Goal: Task Accomplishment & Management: Use online tool/utility

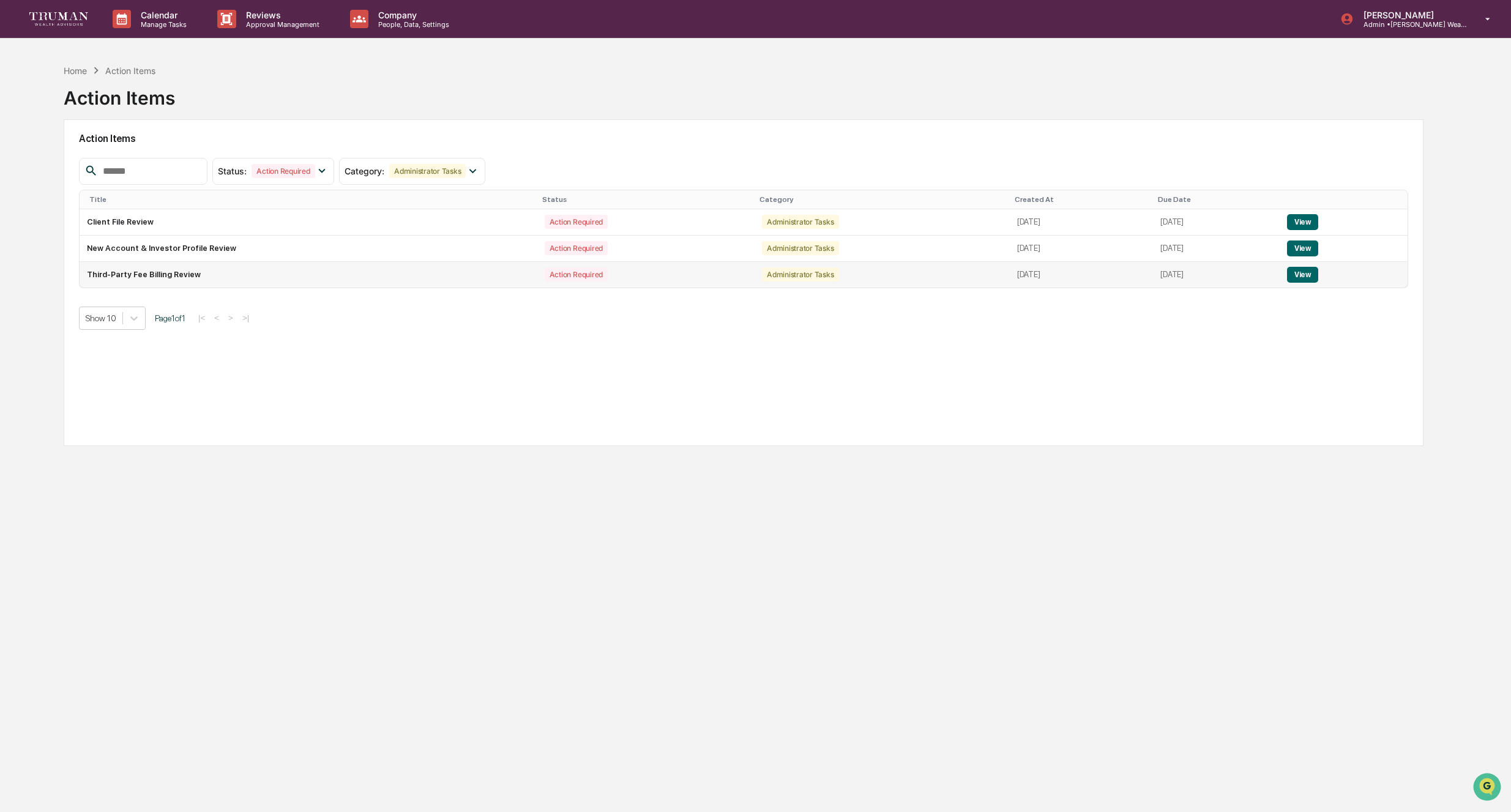
drag, startPoint x: 297, startPoint y: 273, endPoint x: 222, endPoint y: 274, distance: 75.0
click at [297, 273] on td "Third-Party Fee Billing Review" at bounding box center [308, 274] width 458 height 26
click at [191, 275] on td "Third-Party Fee Billing Review" at bounding box center [308, 274] width 458 height 26
click at [1319, 273] on button "View" at bounding box center [1302, 274] width 31 height 15
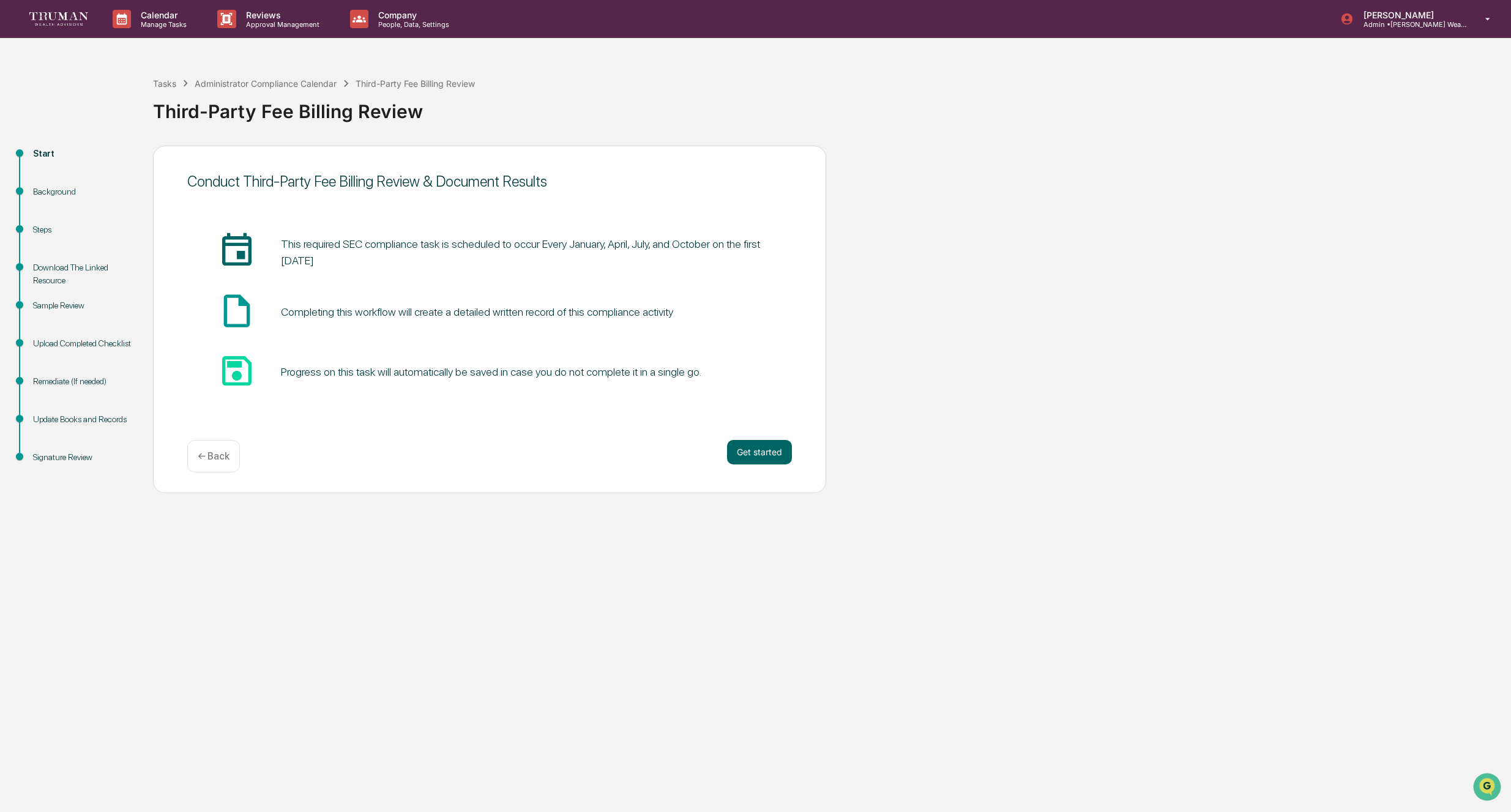
click at [74, 190] on div "Background" at bounding box center [83, 191] width 100 height 13
click at [755, 455] on button "Get started" at bounding box center [759, 452] width 65 height 24
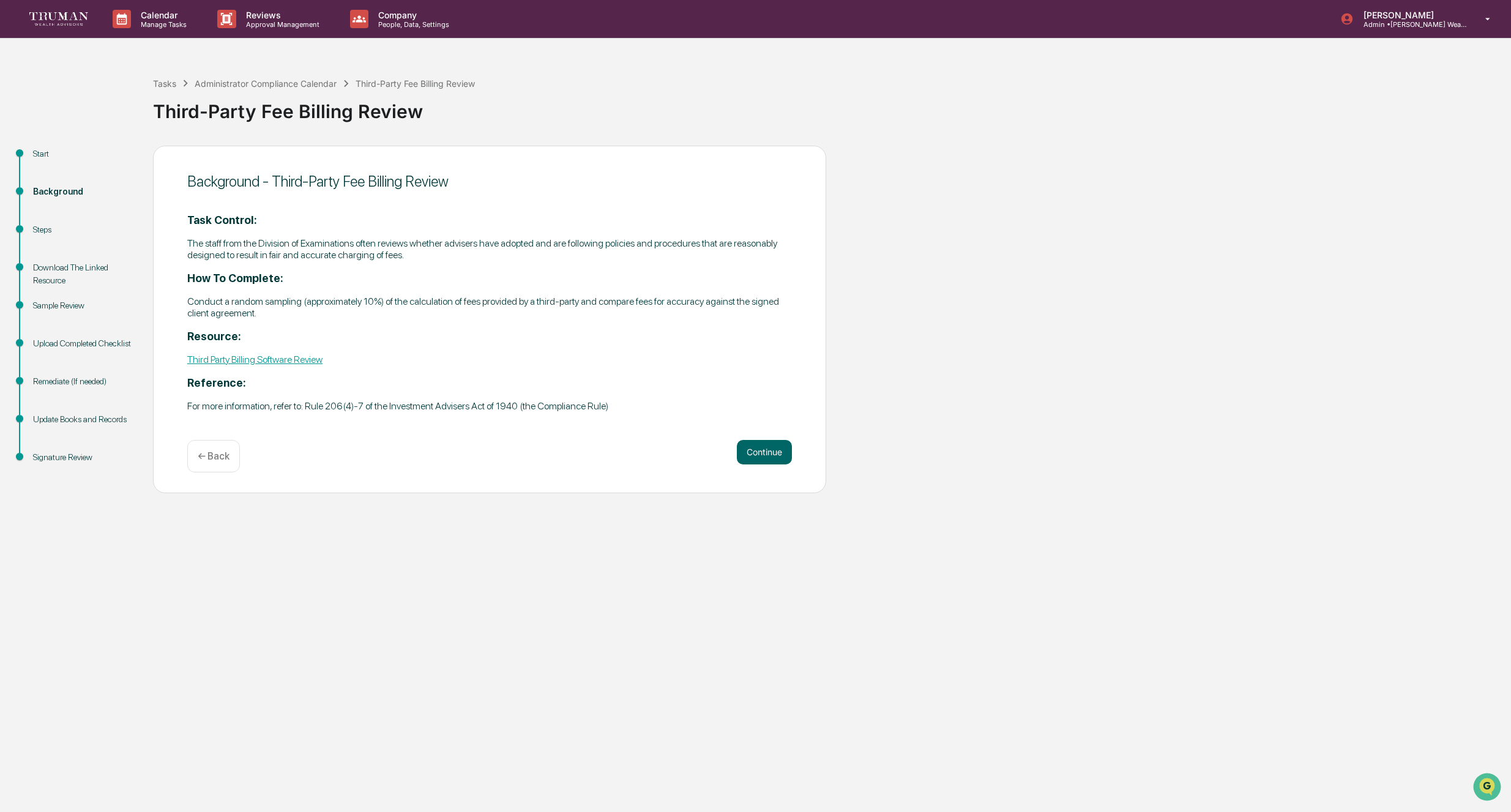
click at [257, 354] on link "Third Party Billing Software Review" at bounding box center [255, 359] width 135 height 12
click at [279, 22] on p "Approval Management" at bounding box center [281, 24] width 90 height 9
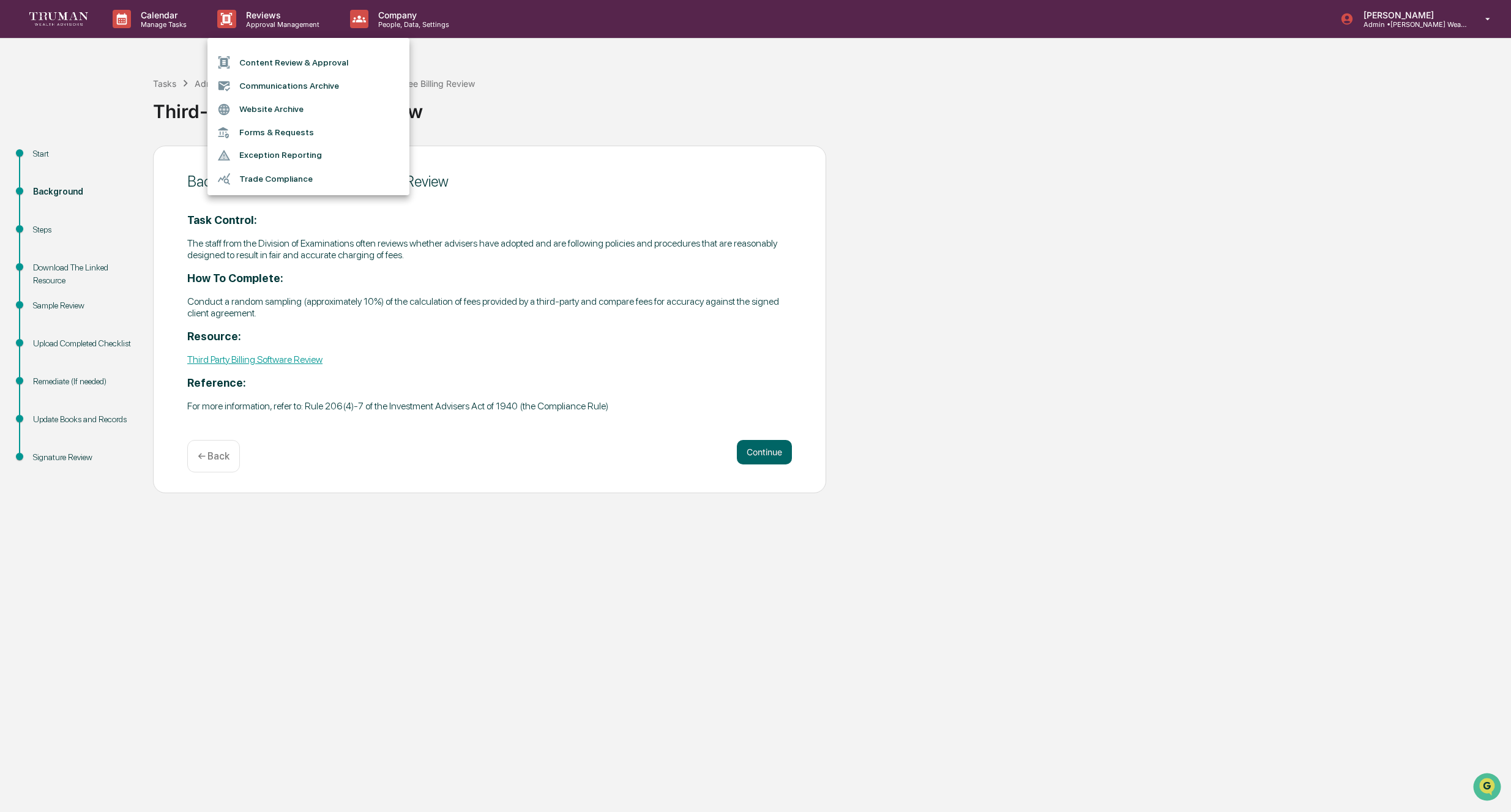
click at [326, 62] on li "Content Review & Approval" at bounding box center [308, 63] width 202 height 23
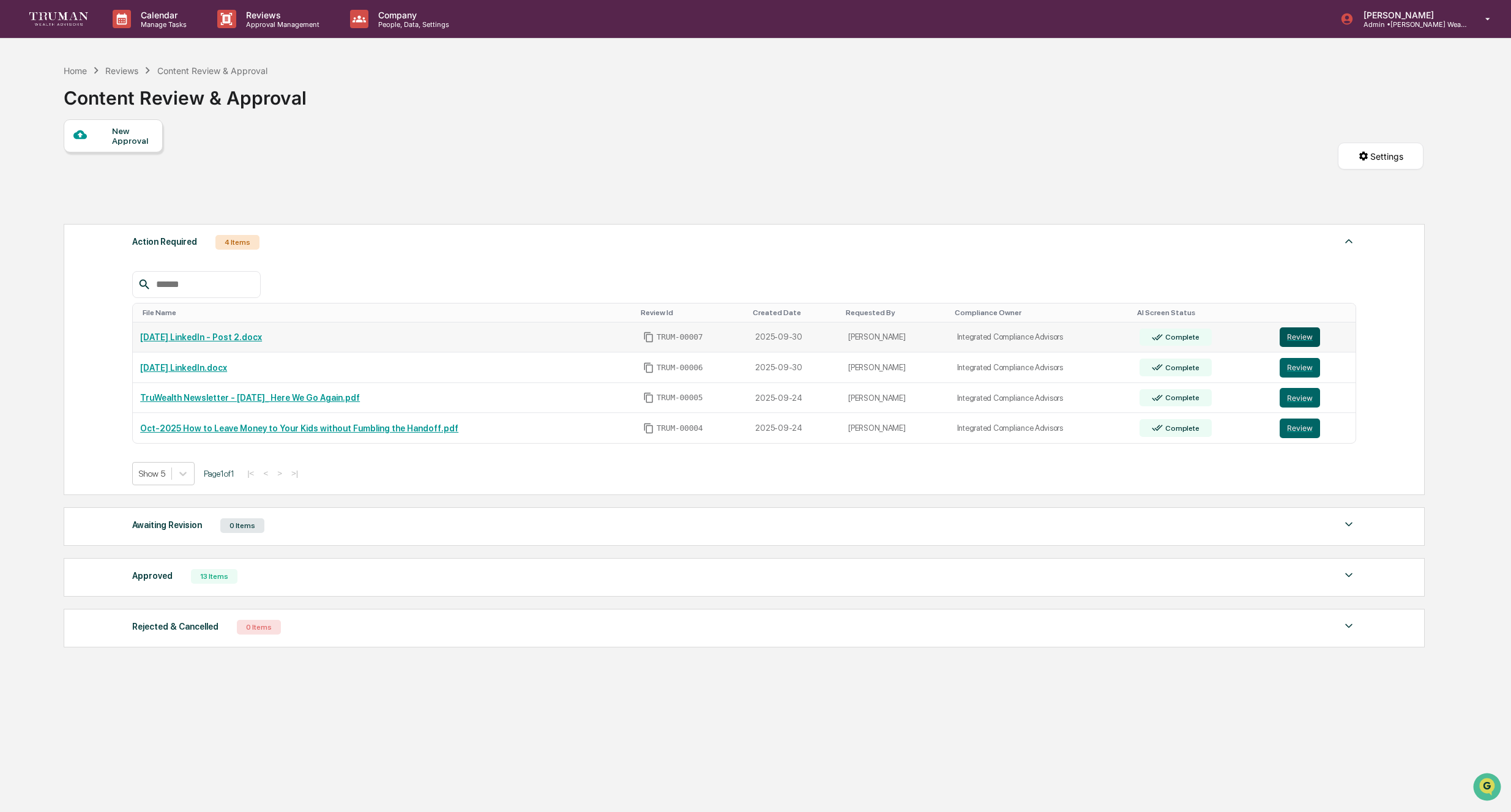
click at [1299, 334] on button "Review" at bounding box center [1301, 337] width 41 height 19
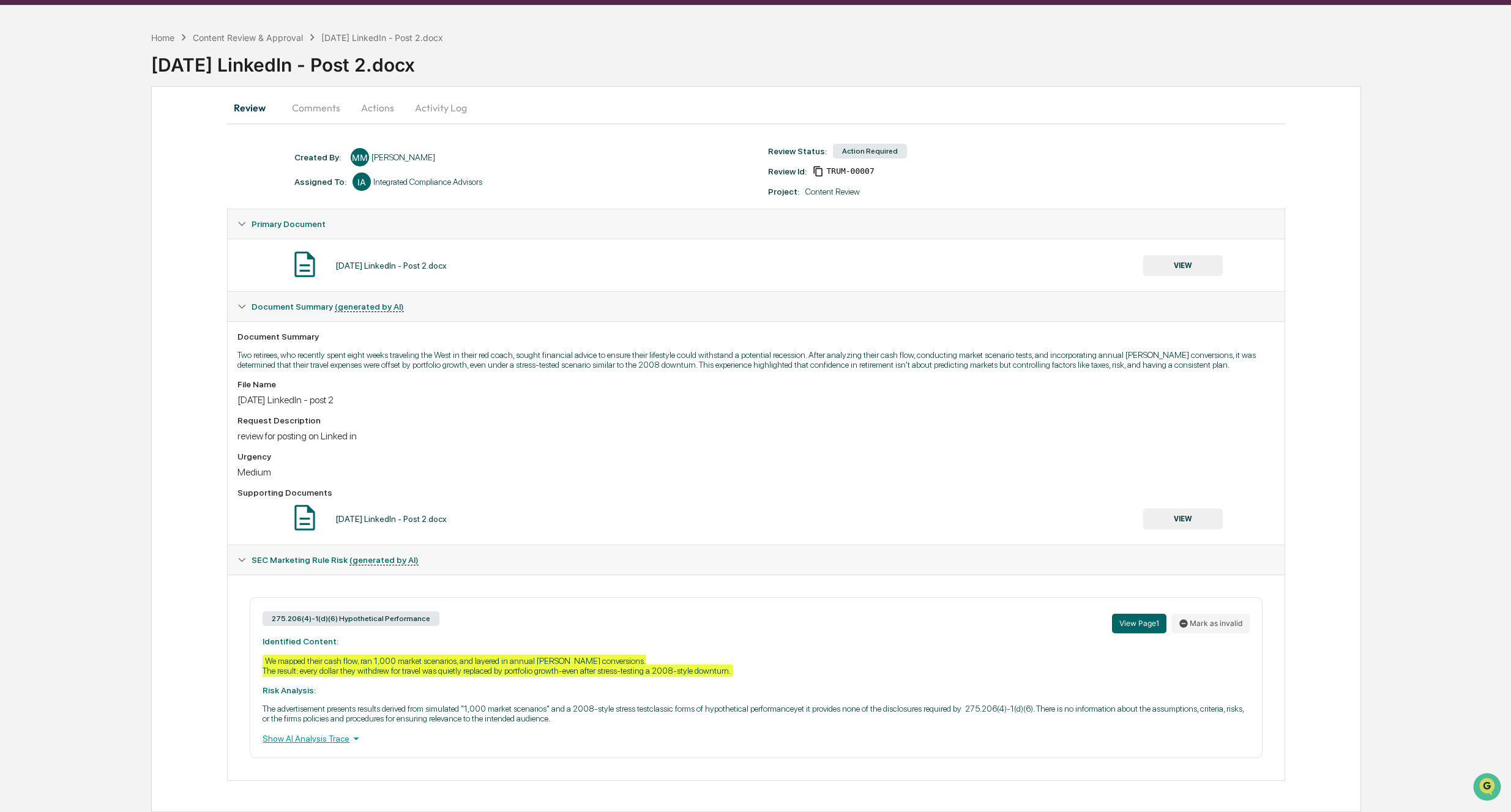
scroll to position [53, 0]
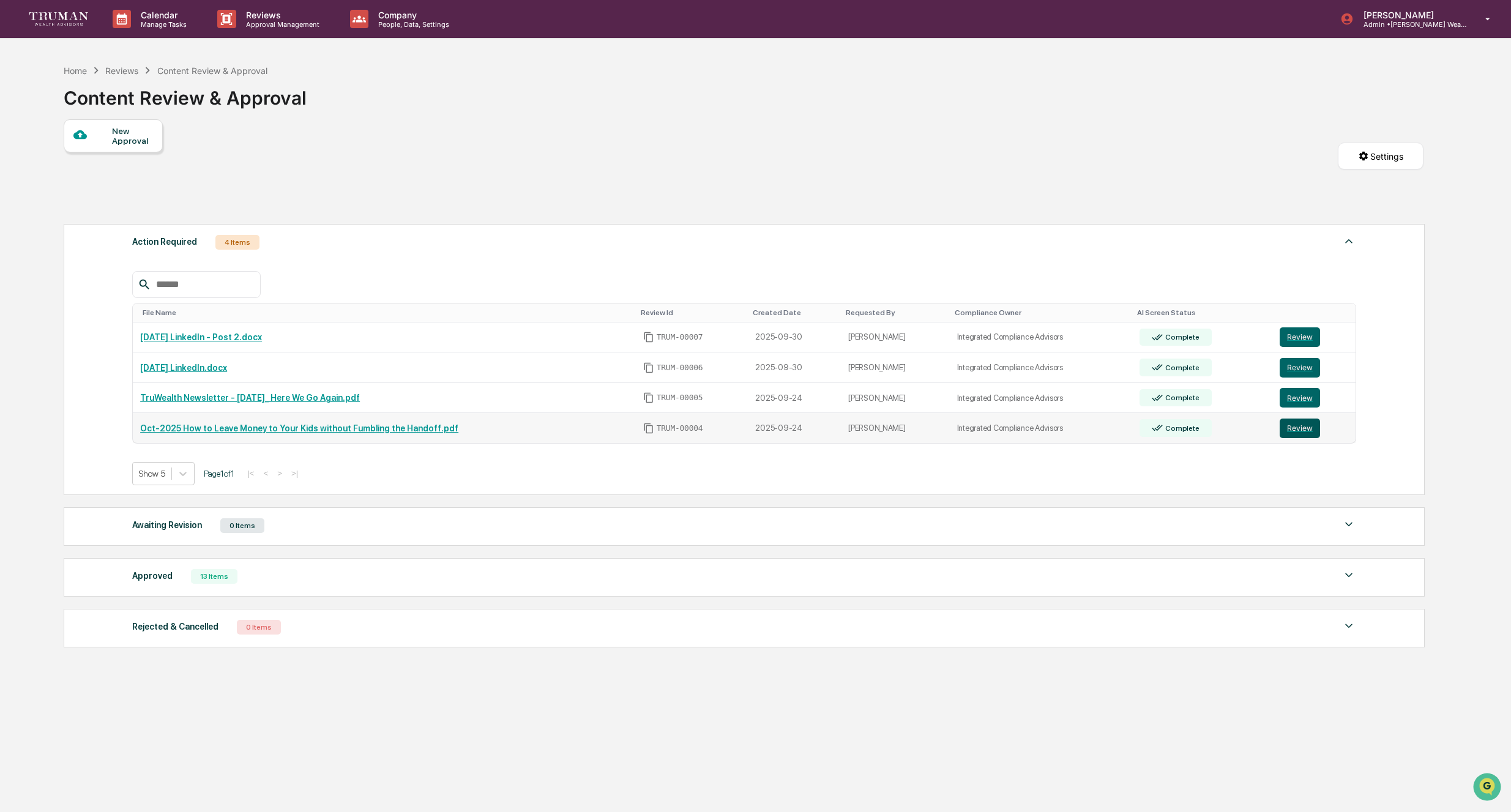
click at [1303, 429] on button "Review" at bounding box center [1301, 429] width 41 height 19
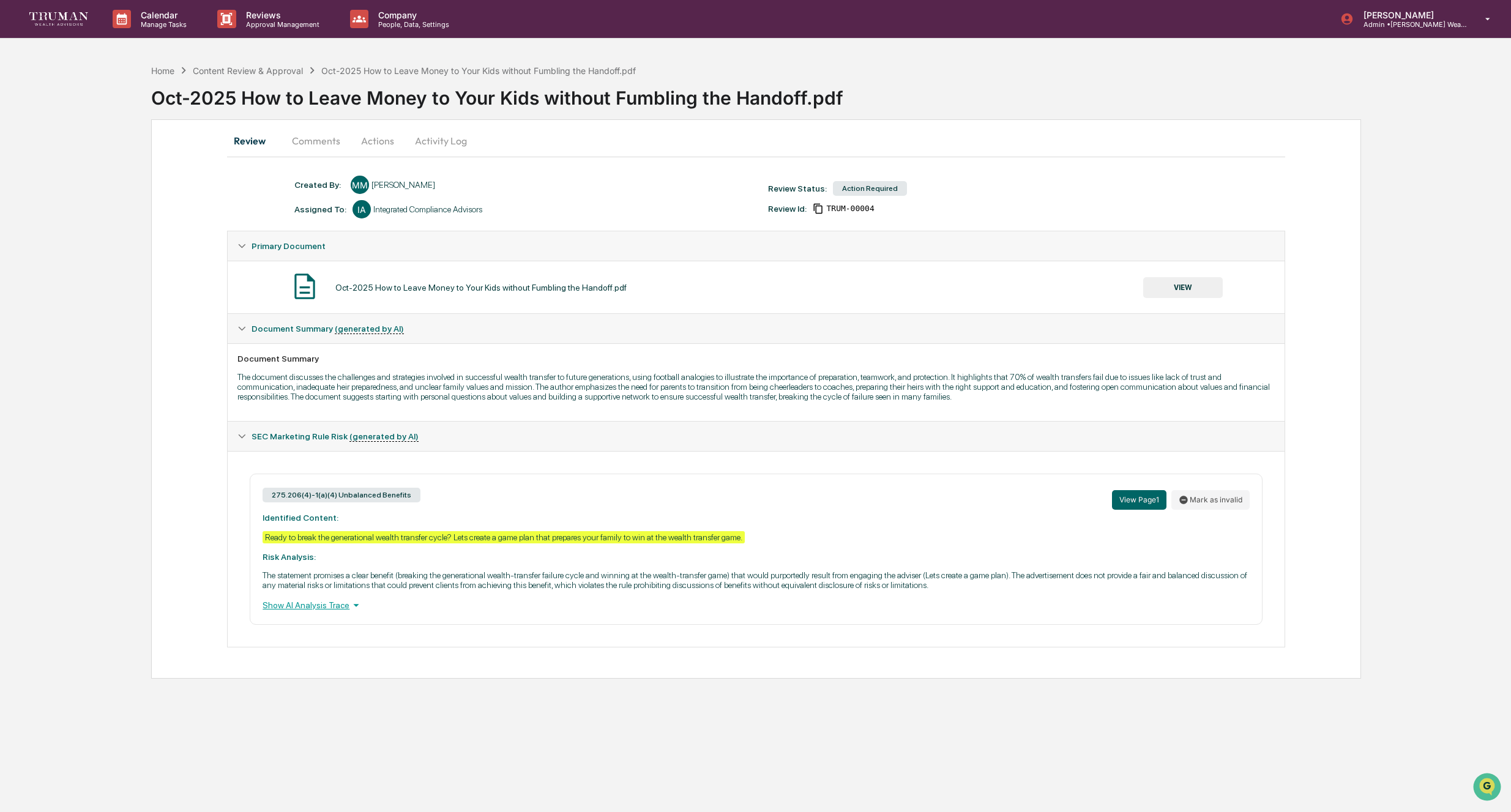
scroll to position [4, 0]
